Goal: Entertainment & Leisure: Consume media (video, audio)

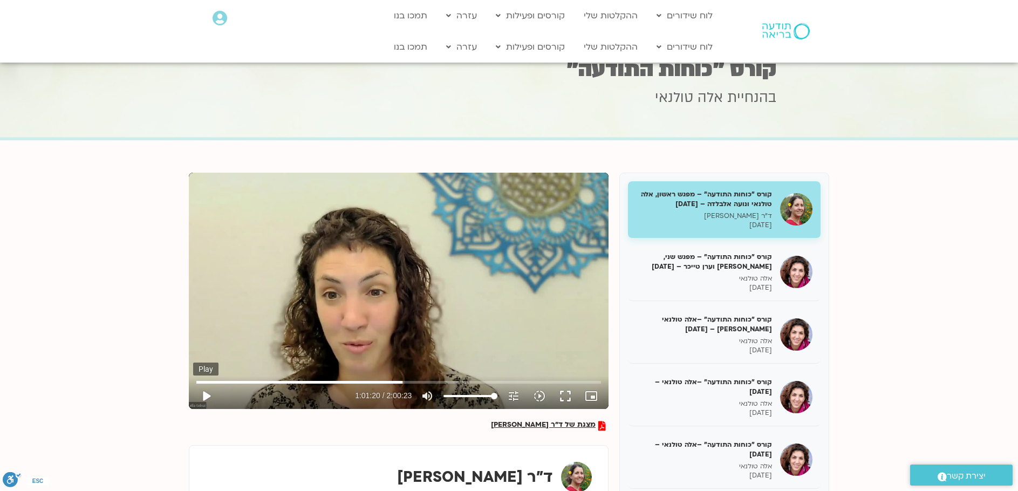
click at [202, 392] on button "play_arrow" at bounding box center [206, 396] width 26 height 26
click at [408, 383] on input "Seek" at bounding box center [398, 382] width 405 height 6
click at [414, 383] on input "Seek" at bounding box center [398, 382] width 405 height 6
click at [420, 381] on input "Seek" at bounding box center [398, 382] width 405 height 6
click at [427, 383] on input "Seek" at bounding box center [398, 382] width 405 height 6
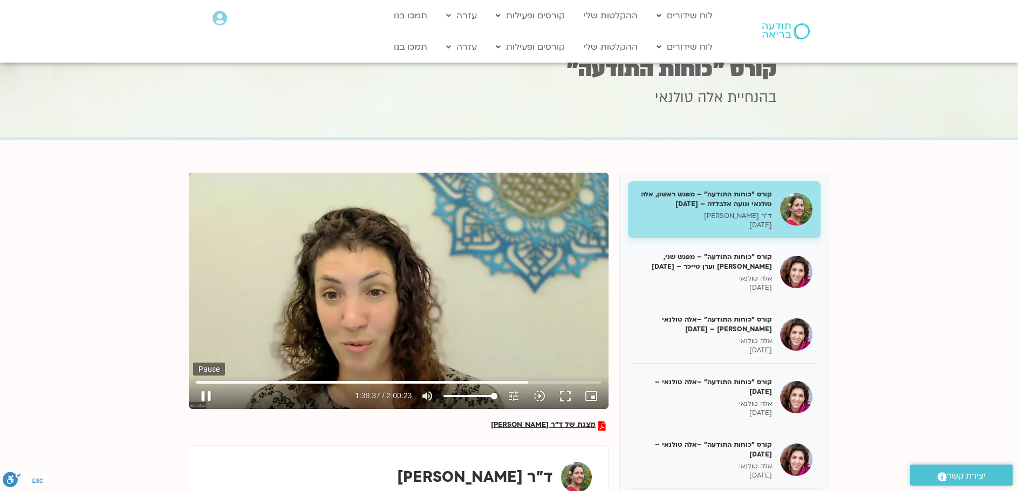
click at [205, 393] on button "pause" at bounding box center [206, 396] width 26 height 26
click at [202, 396] on button "play_arrow" at bounding box center [206, 396] width 26 height 26
type input "7075.955773"
type input "7223.48"
